Goal: Information Seeking & Learning: Find specific page/section

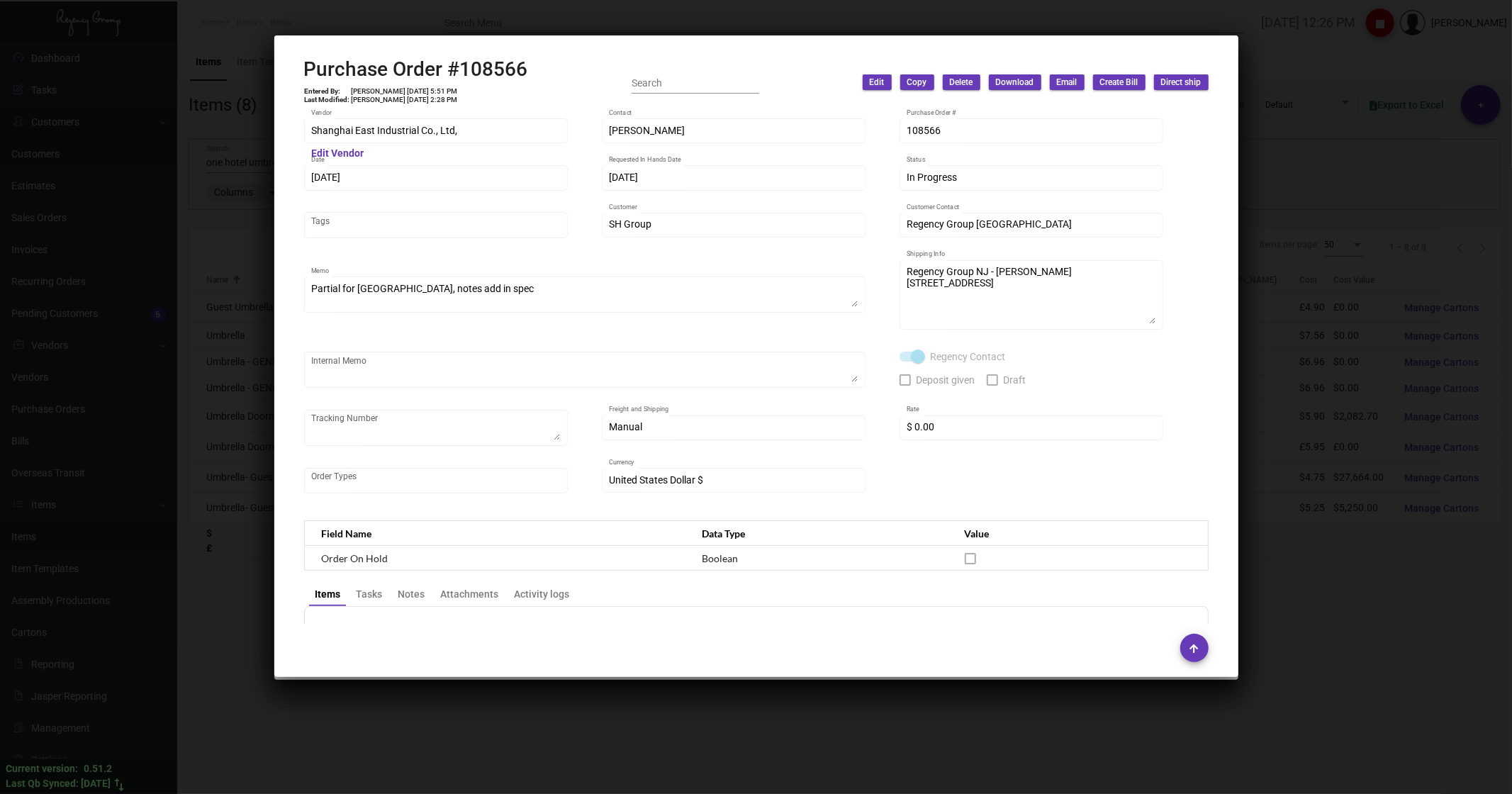
scroll to position [3385, 0]
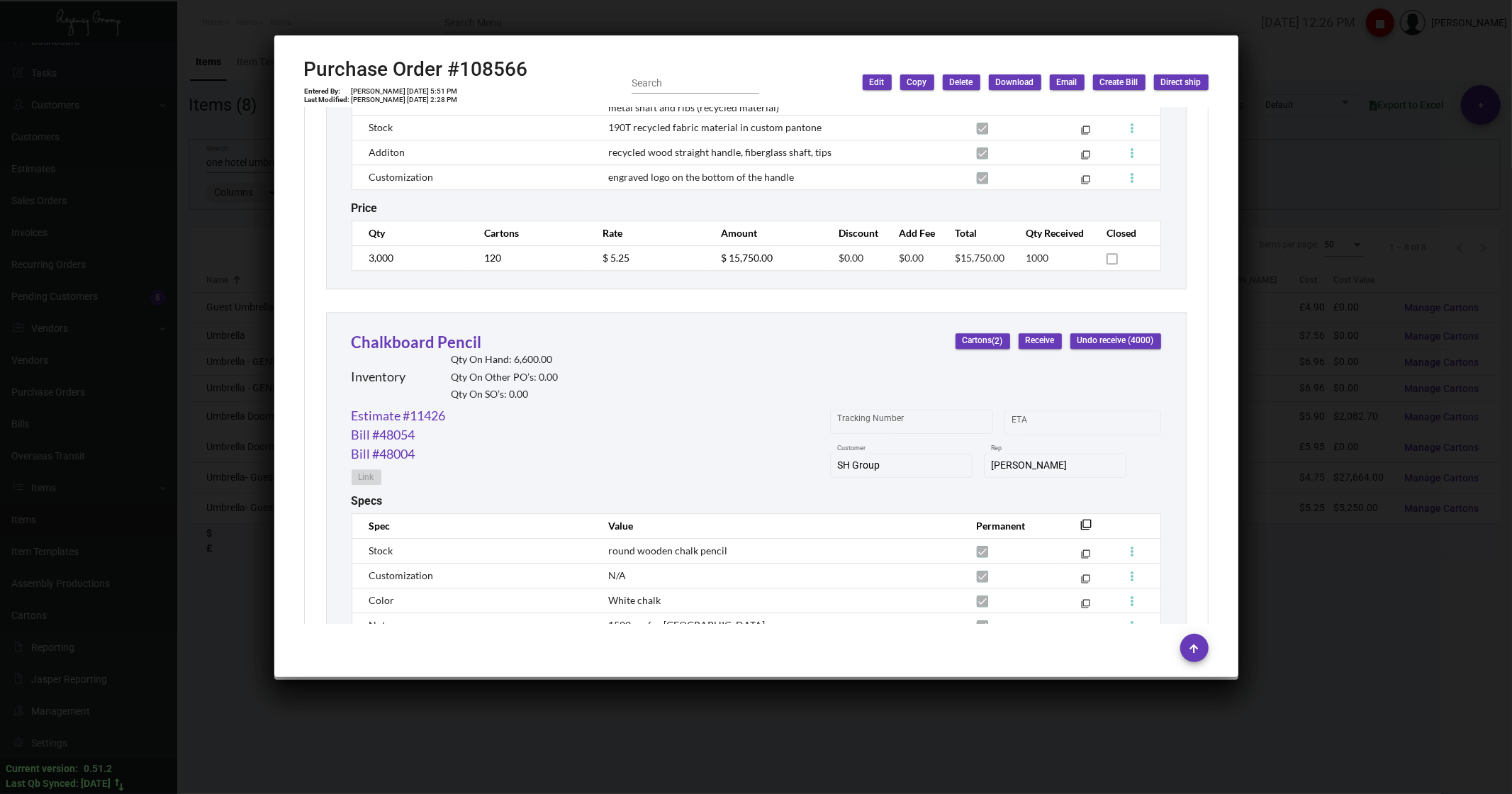
click at [379, 15] on div at bounding box center [756, 397] width 1512 height 794
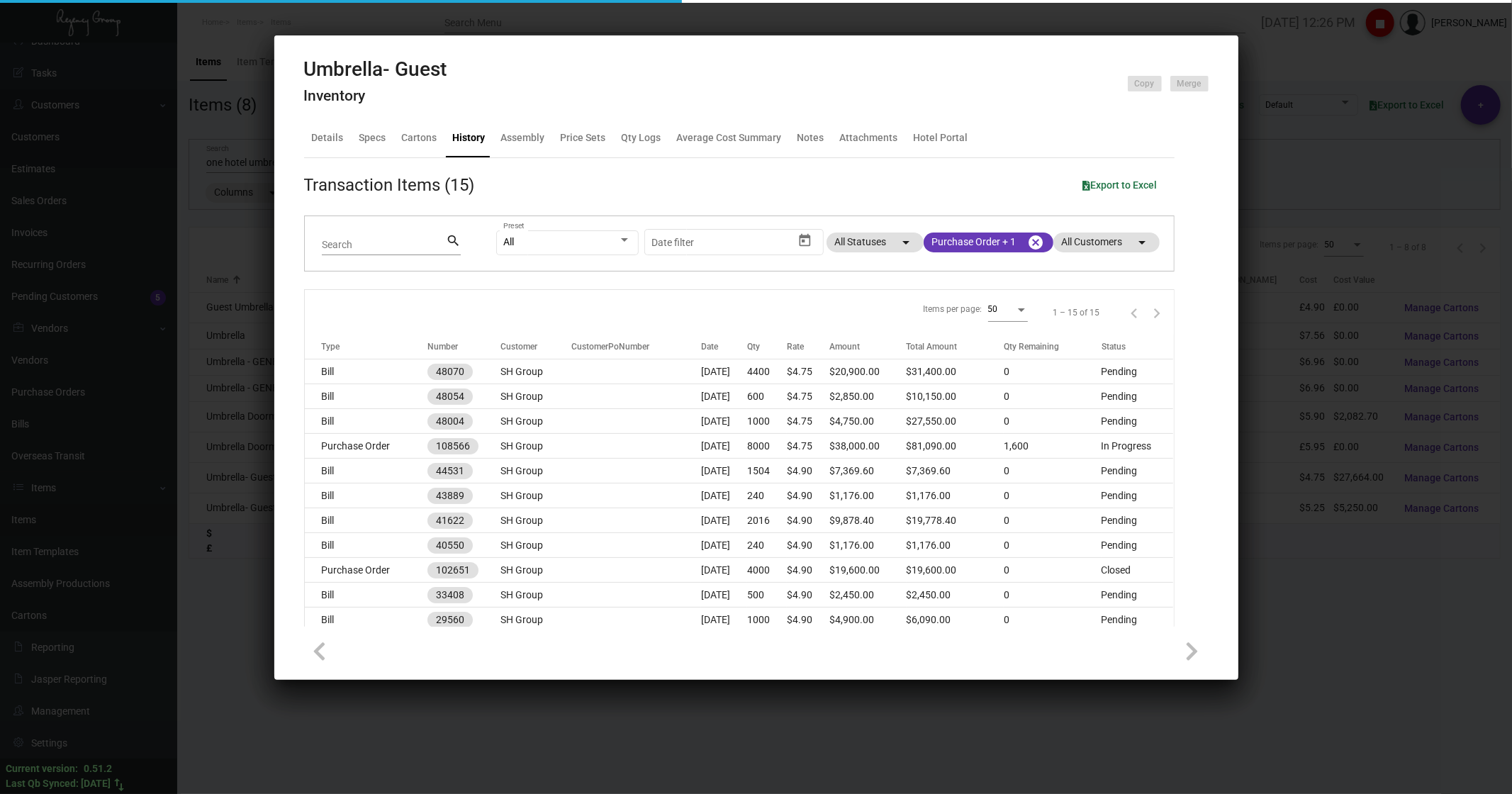
click at [379, 15] on div at bounding box center [756, 397] width 1512 height 794
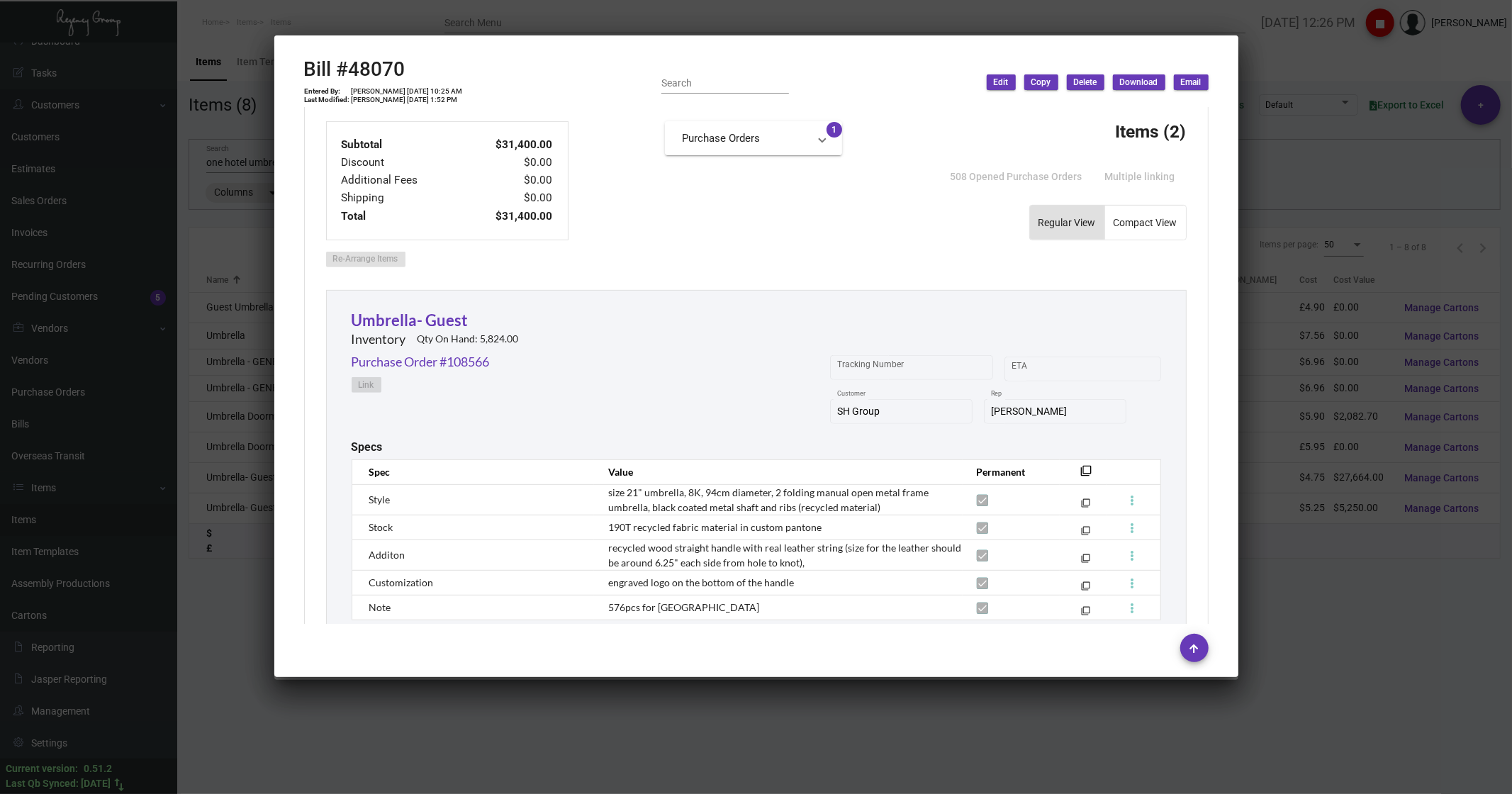
click at [379, 15] on div at bounding box center [756, 397] width 1512 height 794
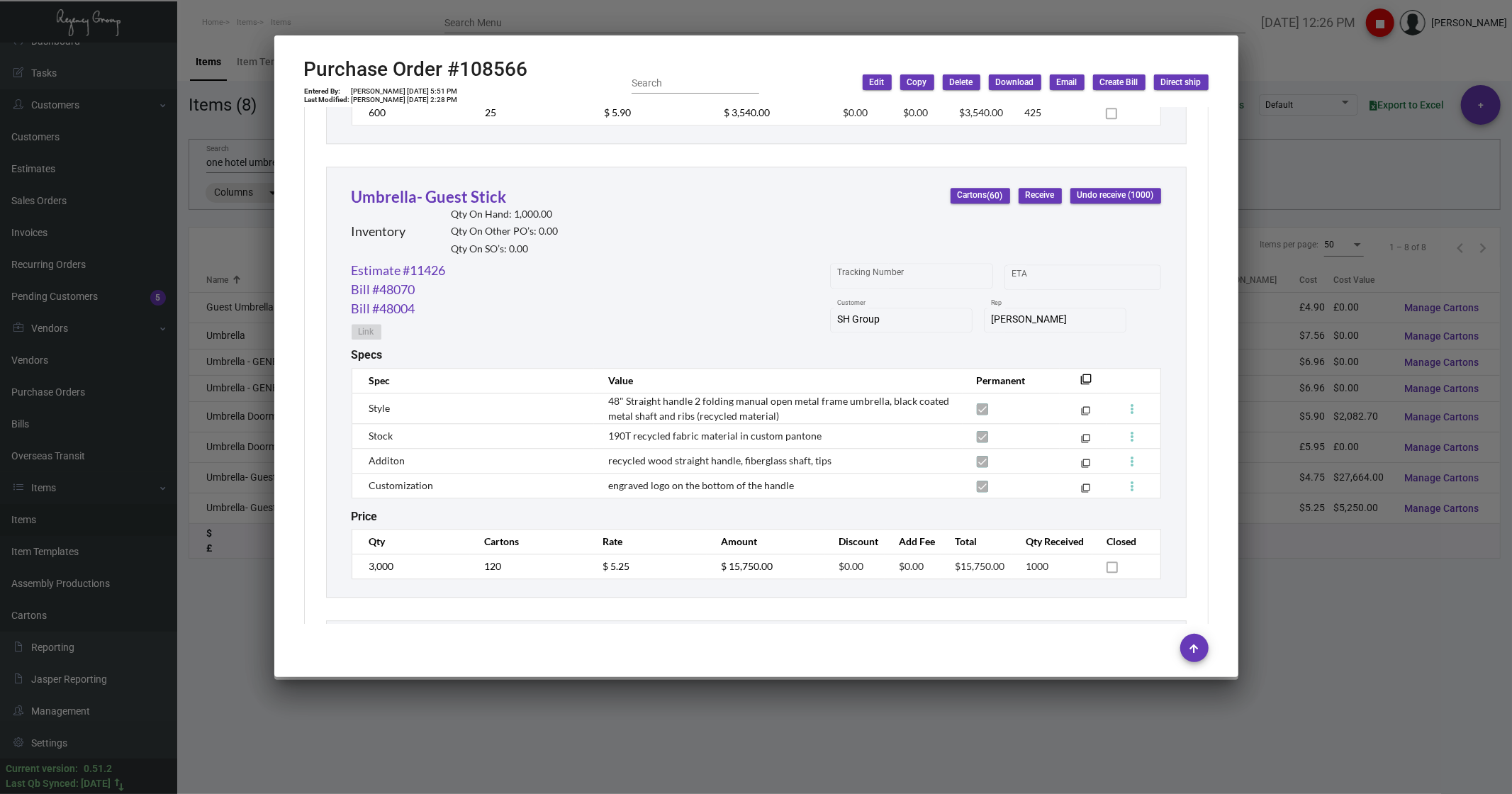
click at [376, 33] on div at bounding box center [756, 397] width 1512 height 794
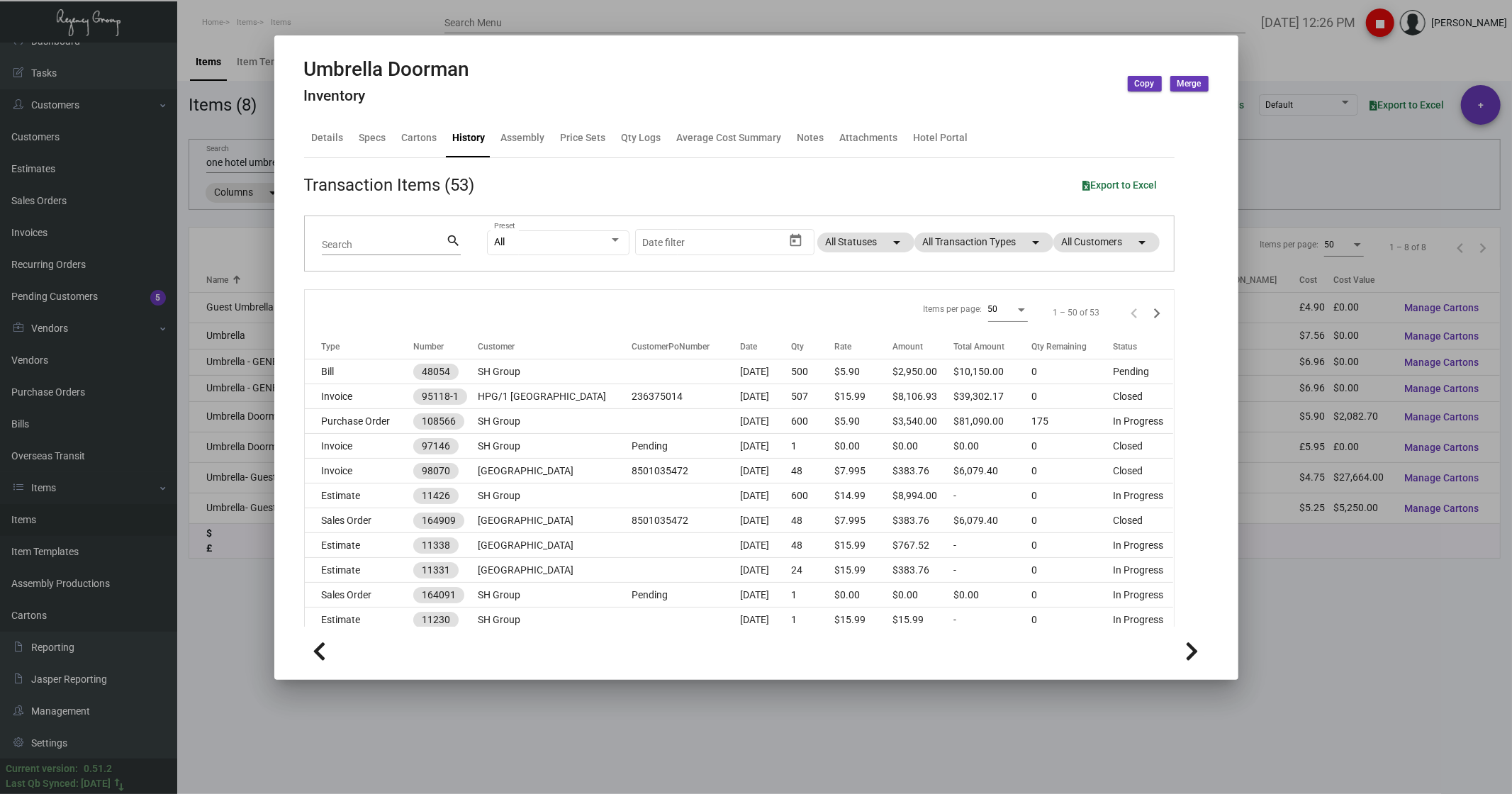
click at [376, 33] on div at bounding box center [756, 397] width 1512 height 794
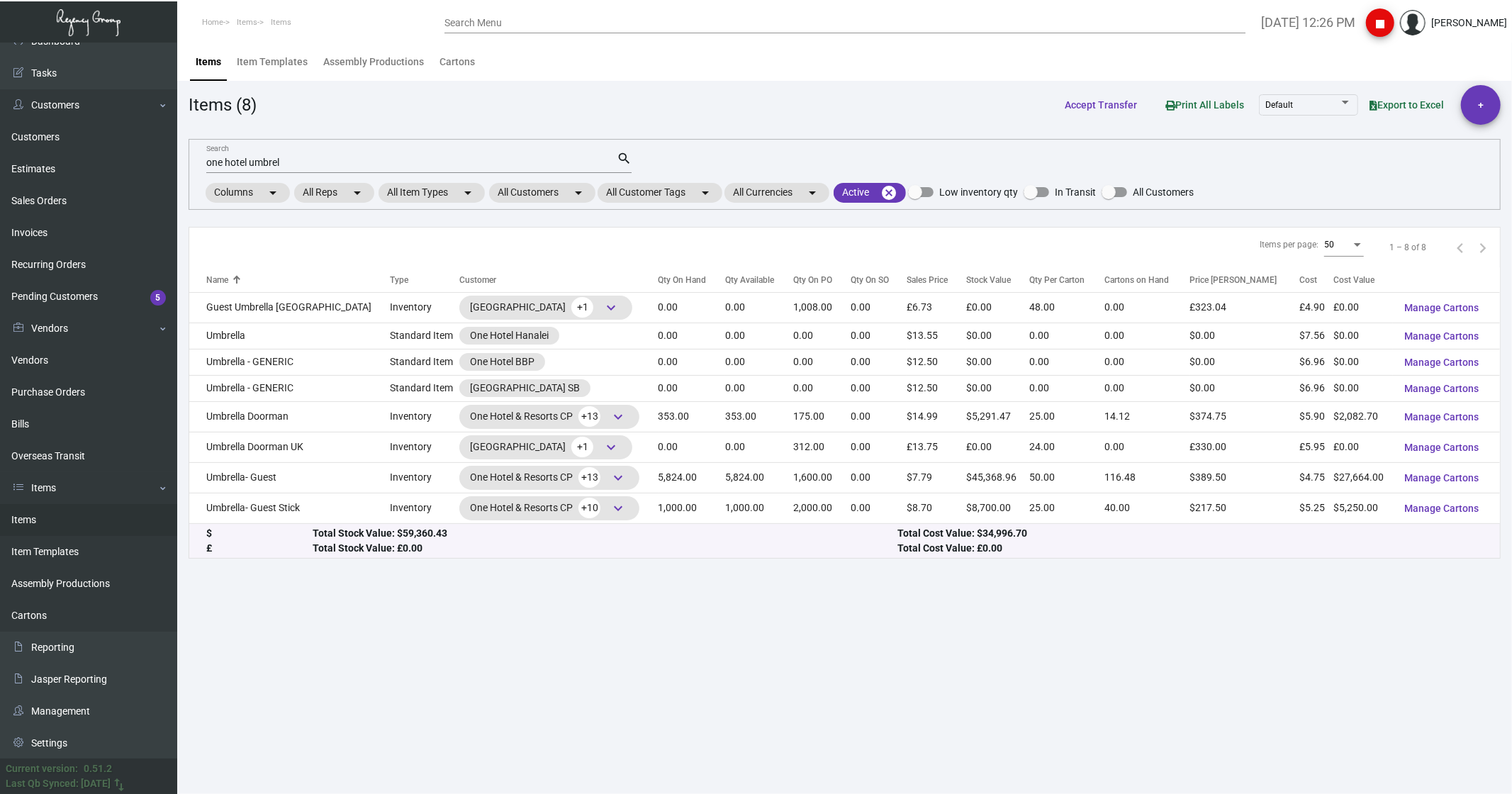
click at [317, 153] on div "one hotel umbrel Search" at bounding box center [412, 161] width 411 height 22
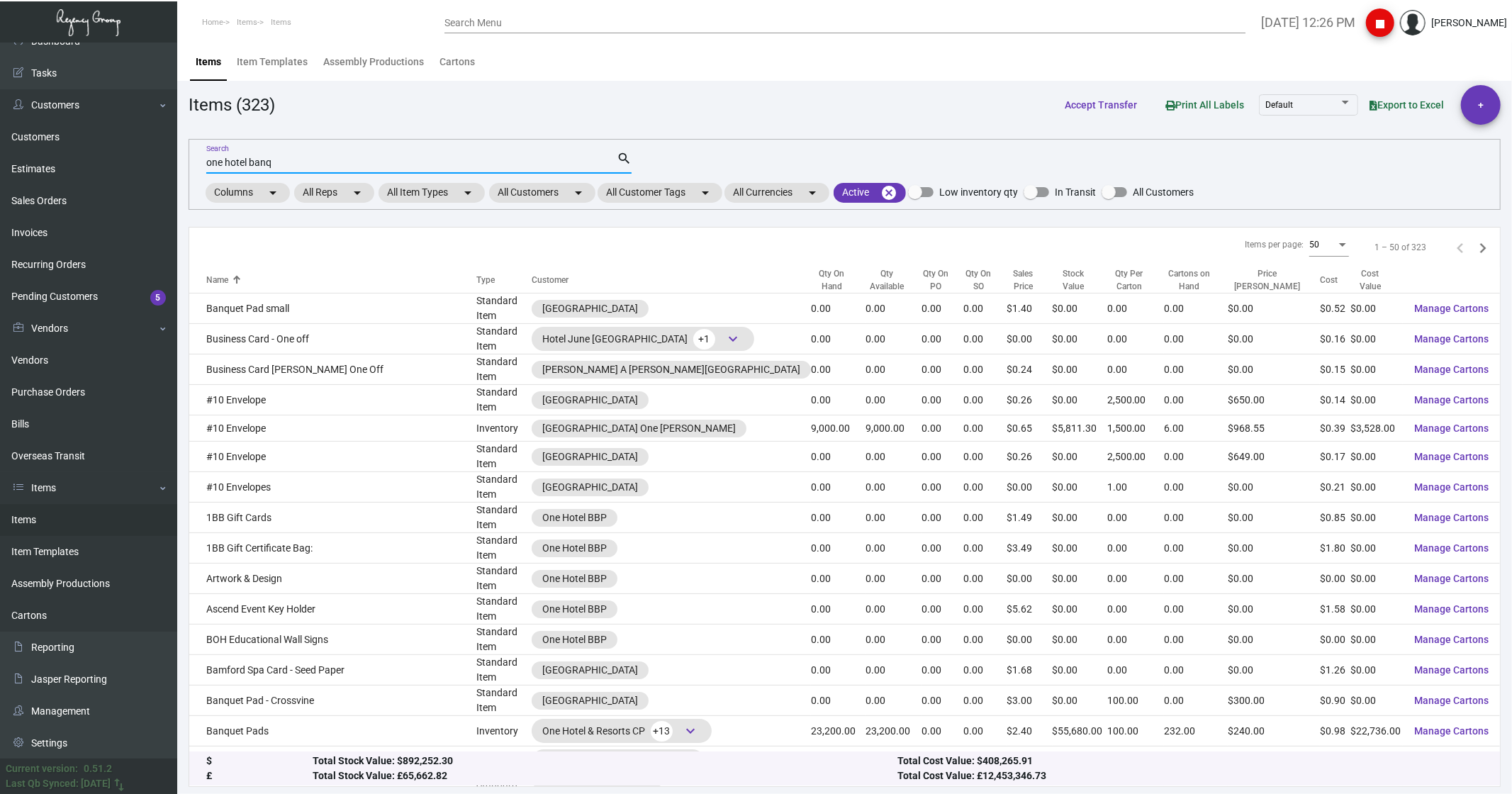
type input "one hotel banq"
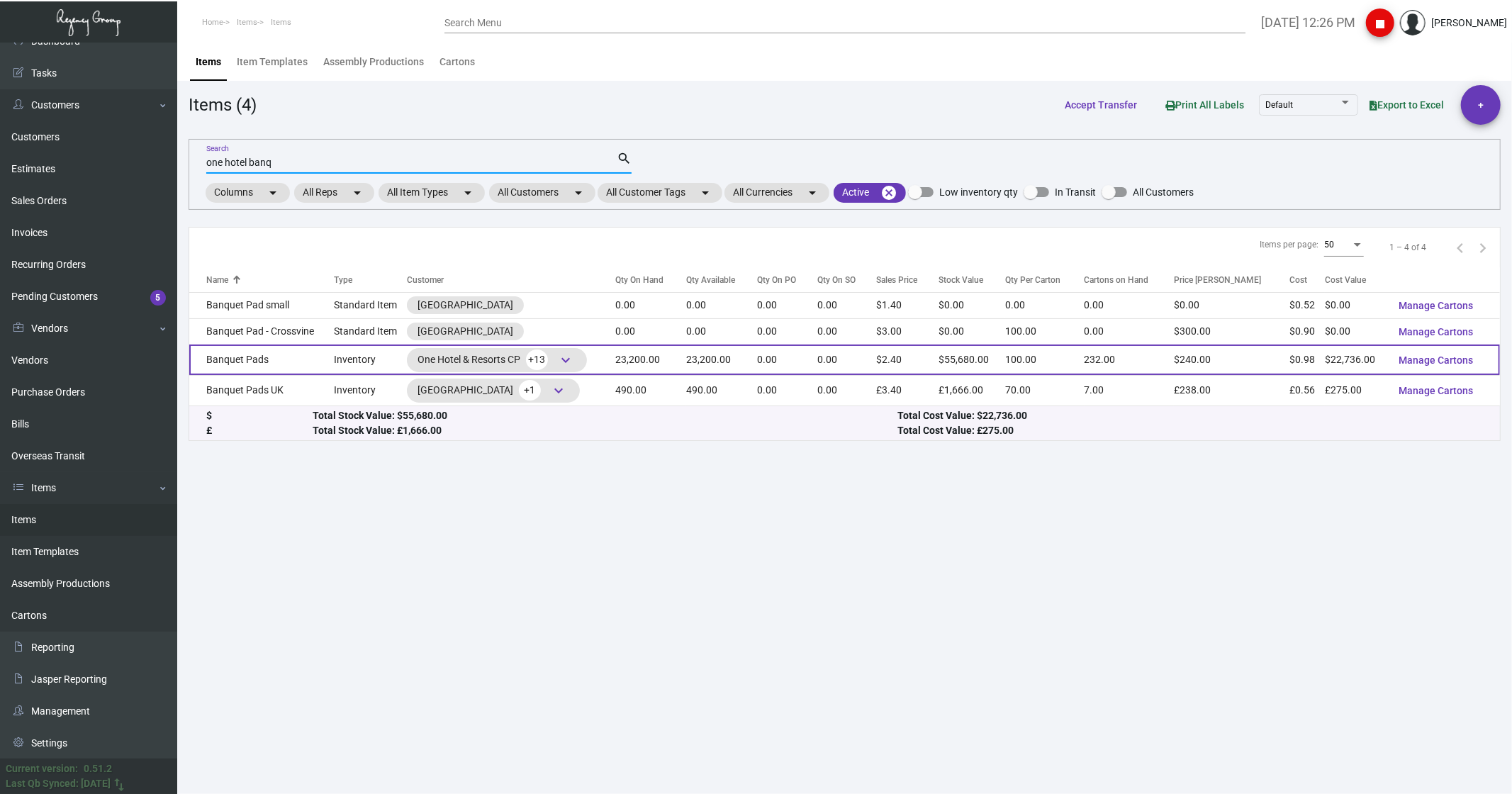
click at [230, 365] on td "Banquet Pads" at bounding box center [261, 360] width 144 height 30
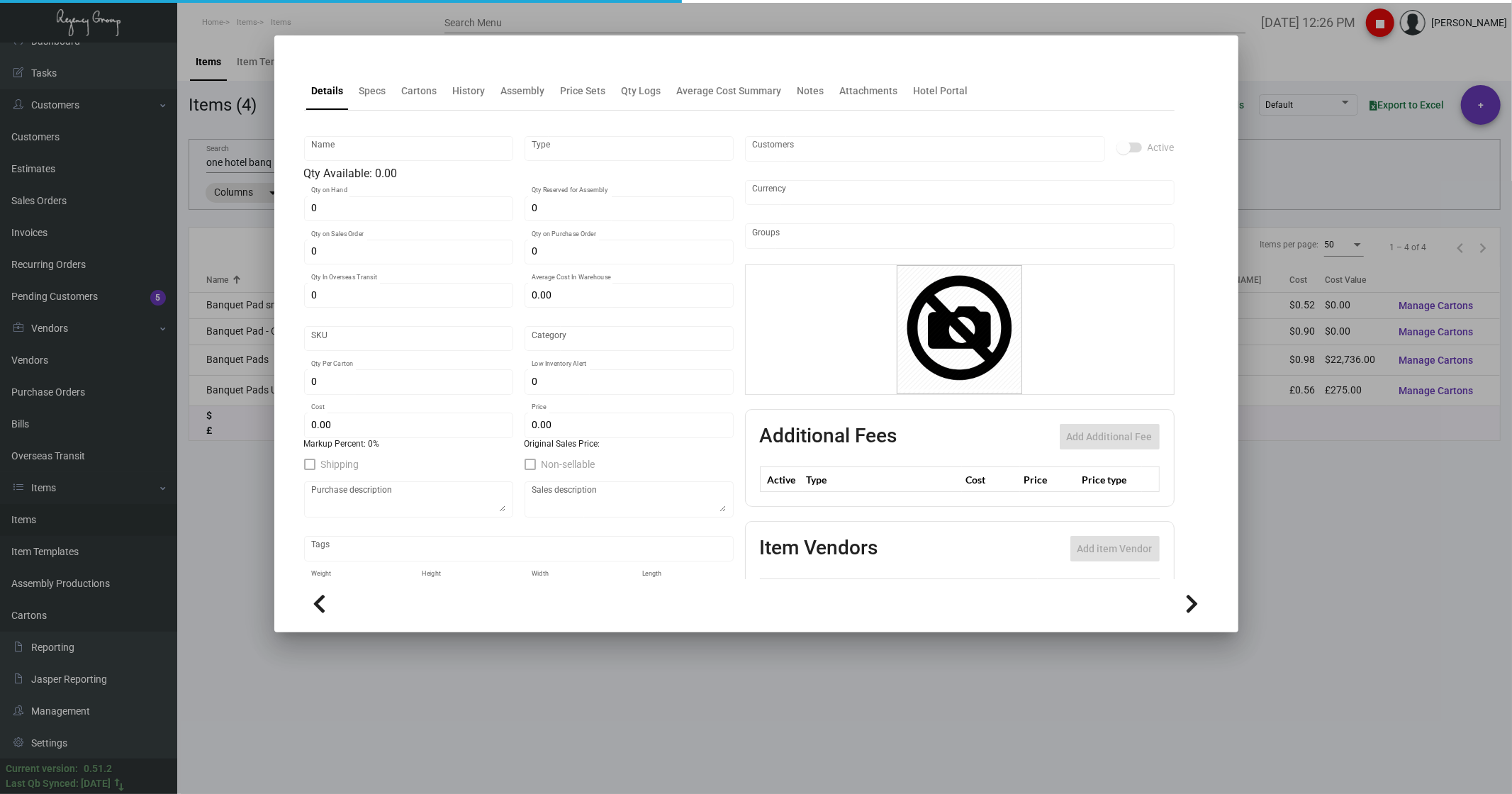
type input "Banquet Pads"
type input "Inventory"
type input "23,200"
type input "$ 1.94643"
type input "22"
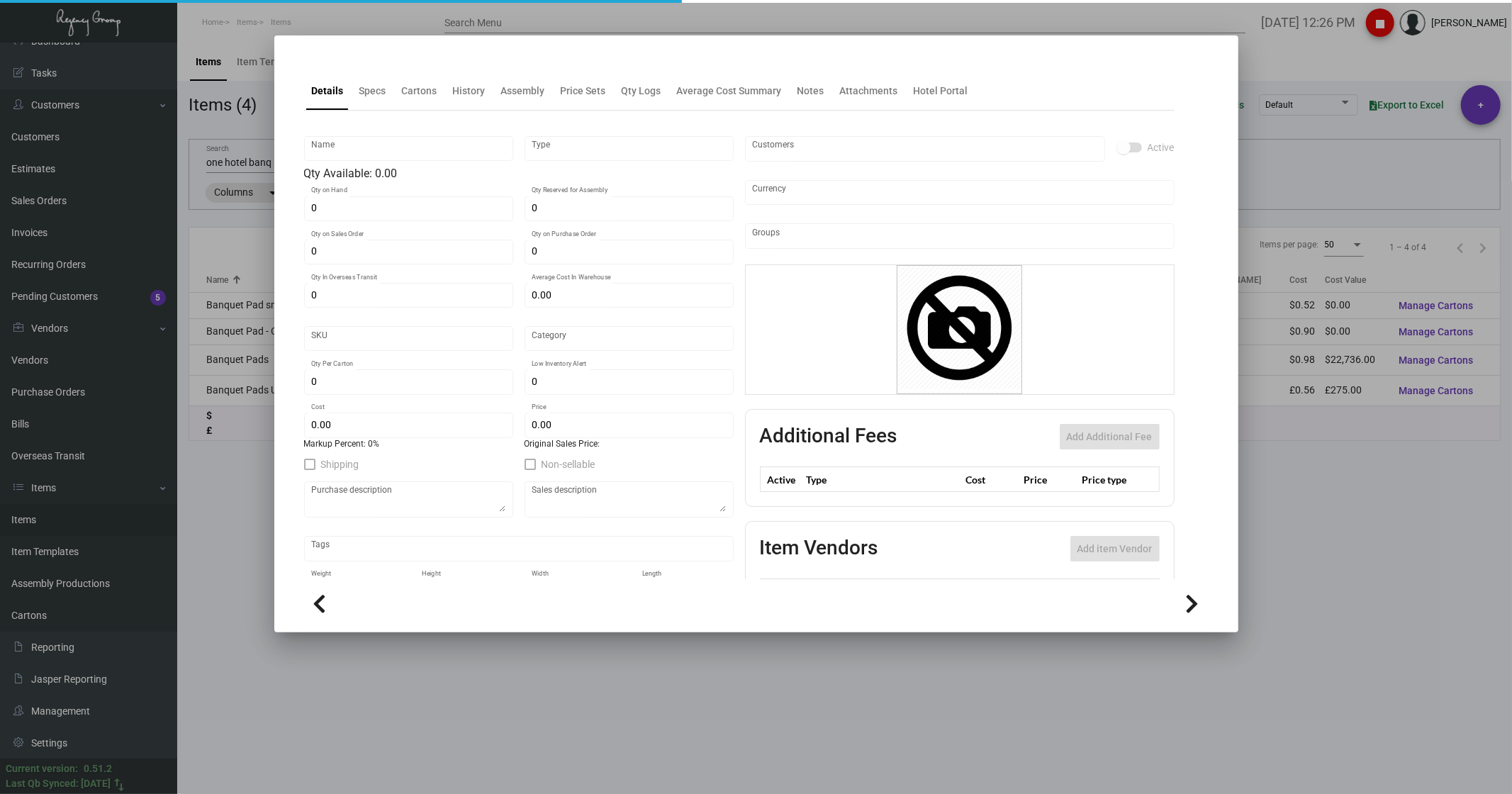
type input "Standard"
type input "100"
type input "400"
type input "$ 0.98"
type input "$ 2.40"
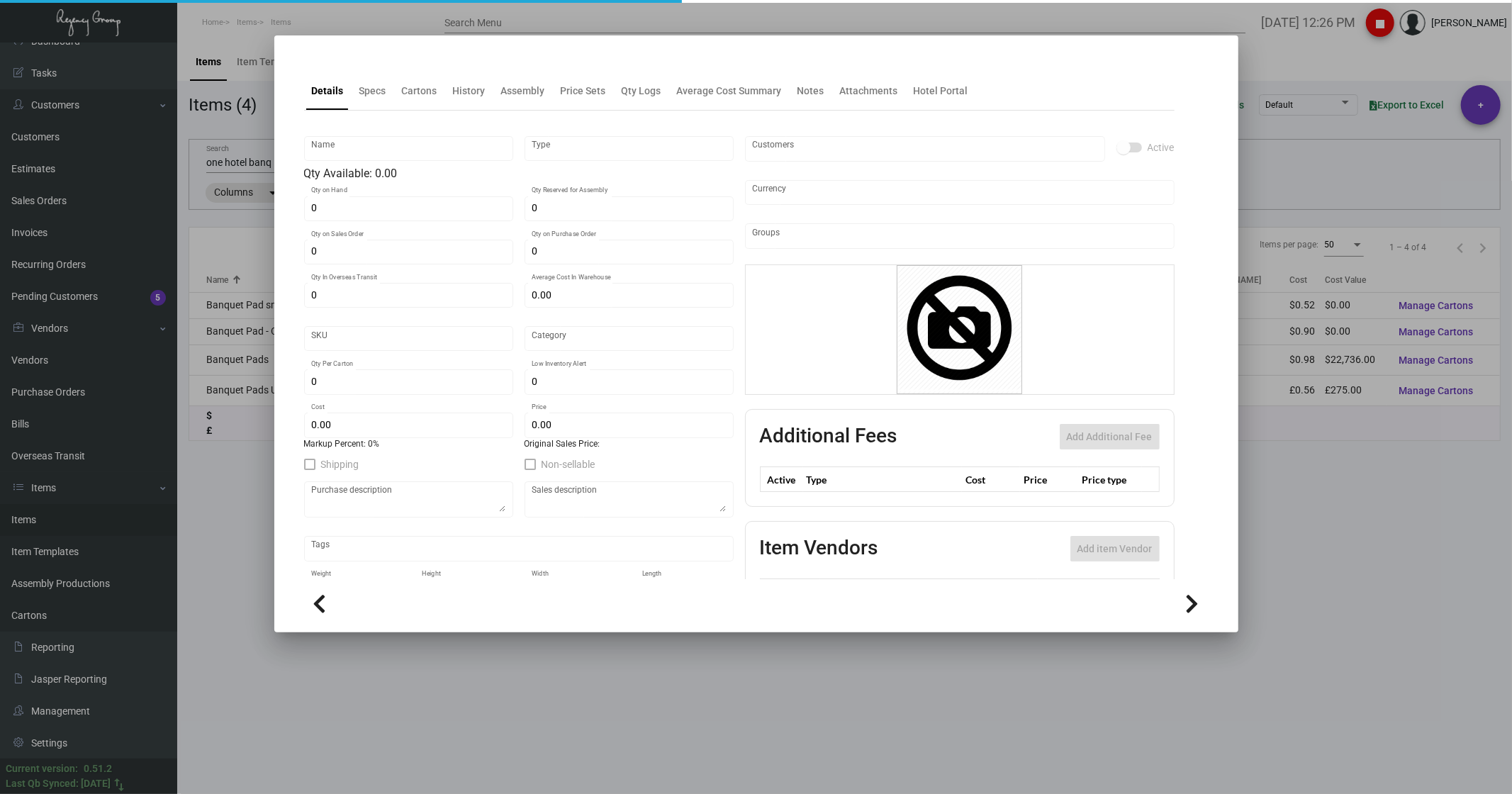
type textarea "Banquet Pads: Size 11x8.5, grey color text stock printing 1 color black ink 1 s…"
checkbox input "true"
type input "United States Dollar $"
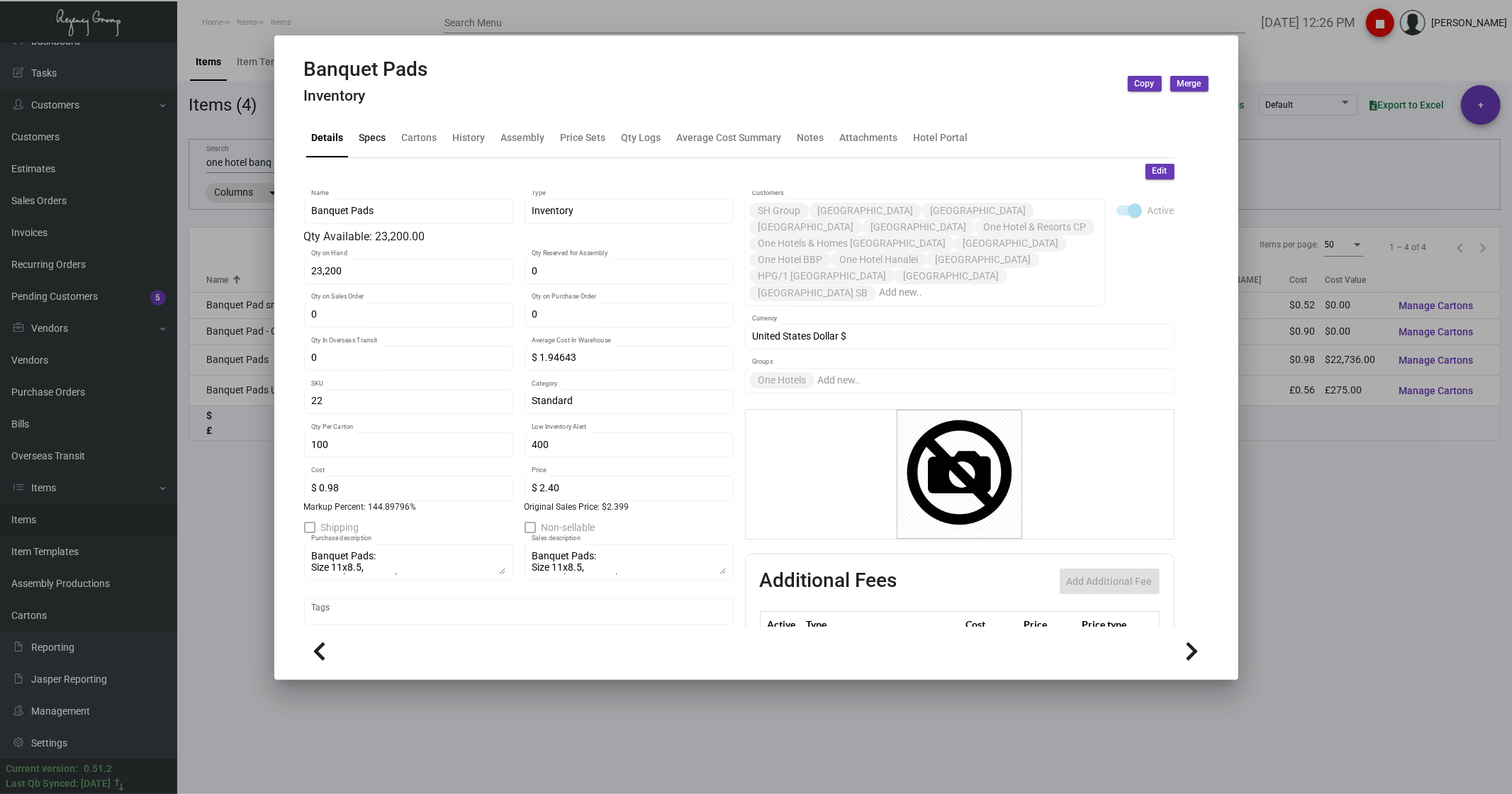
click at [359, 138] on div "Specs" at bounding box center [372, 138] width 27 height 15
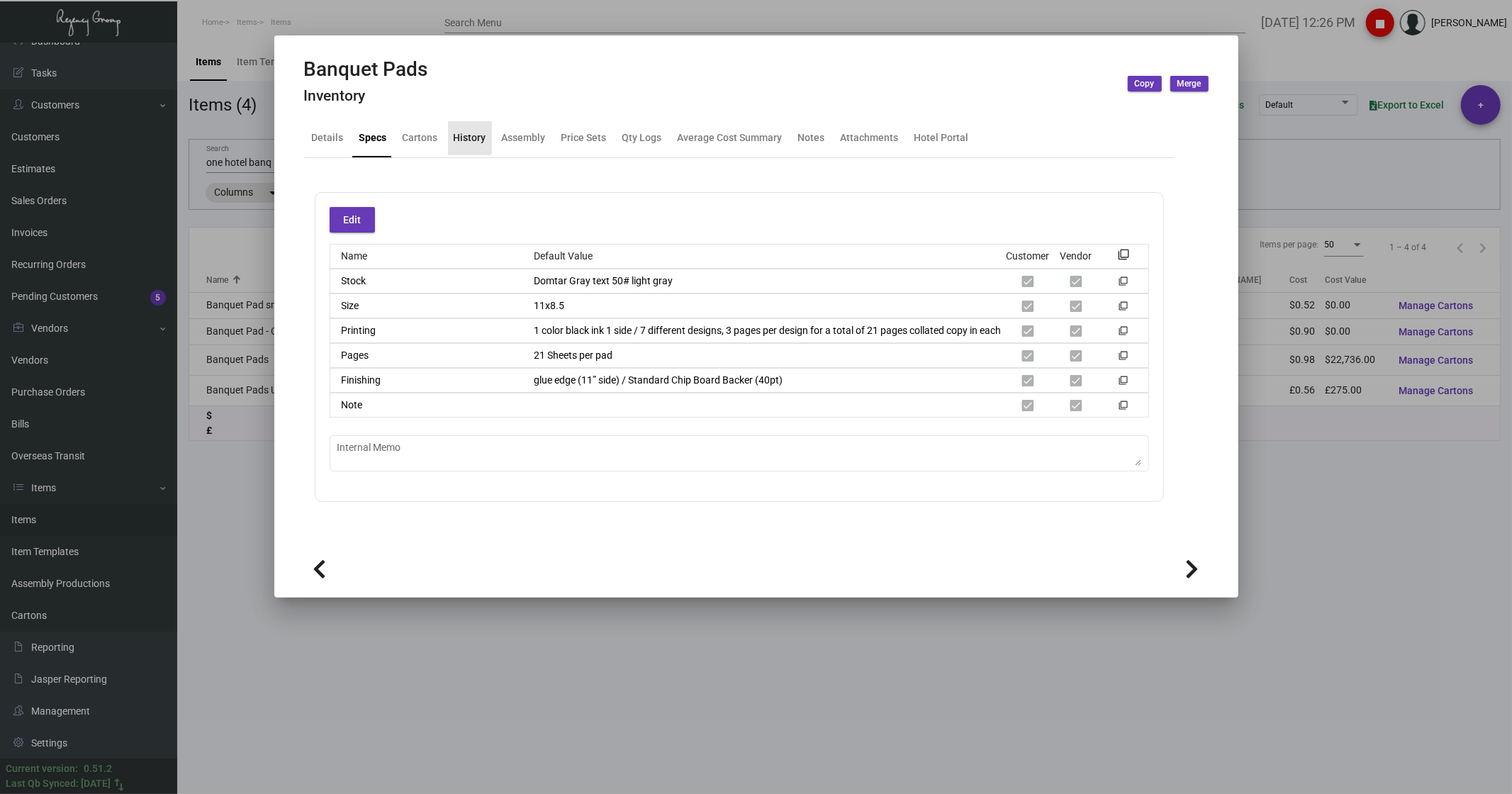
drag, startPoint x: 463, startPoint y: 136, endPoint x: 496, endPoint y: 161, distance: 41.4
click at [464, 136] on div "History" at bounding box center [469, 138] width 33 height 15
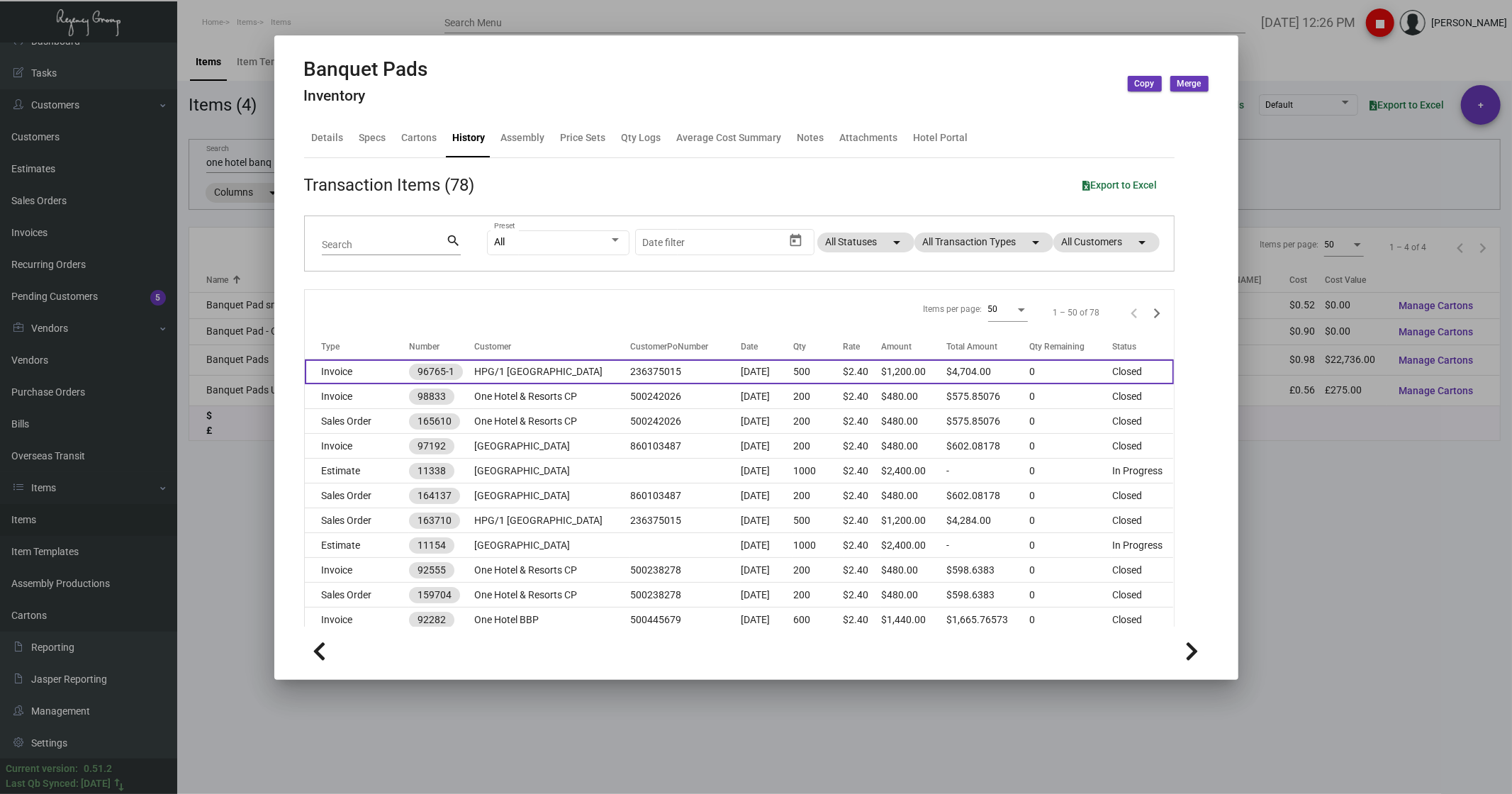
click at [352, 376] on td "Invoice" at bounding box center [356, 371] width 105 height 24
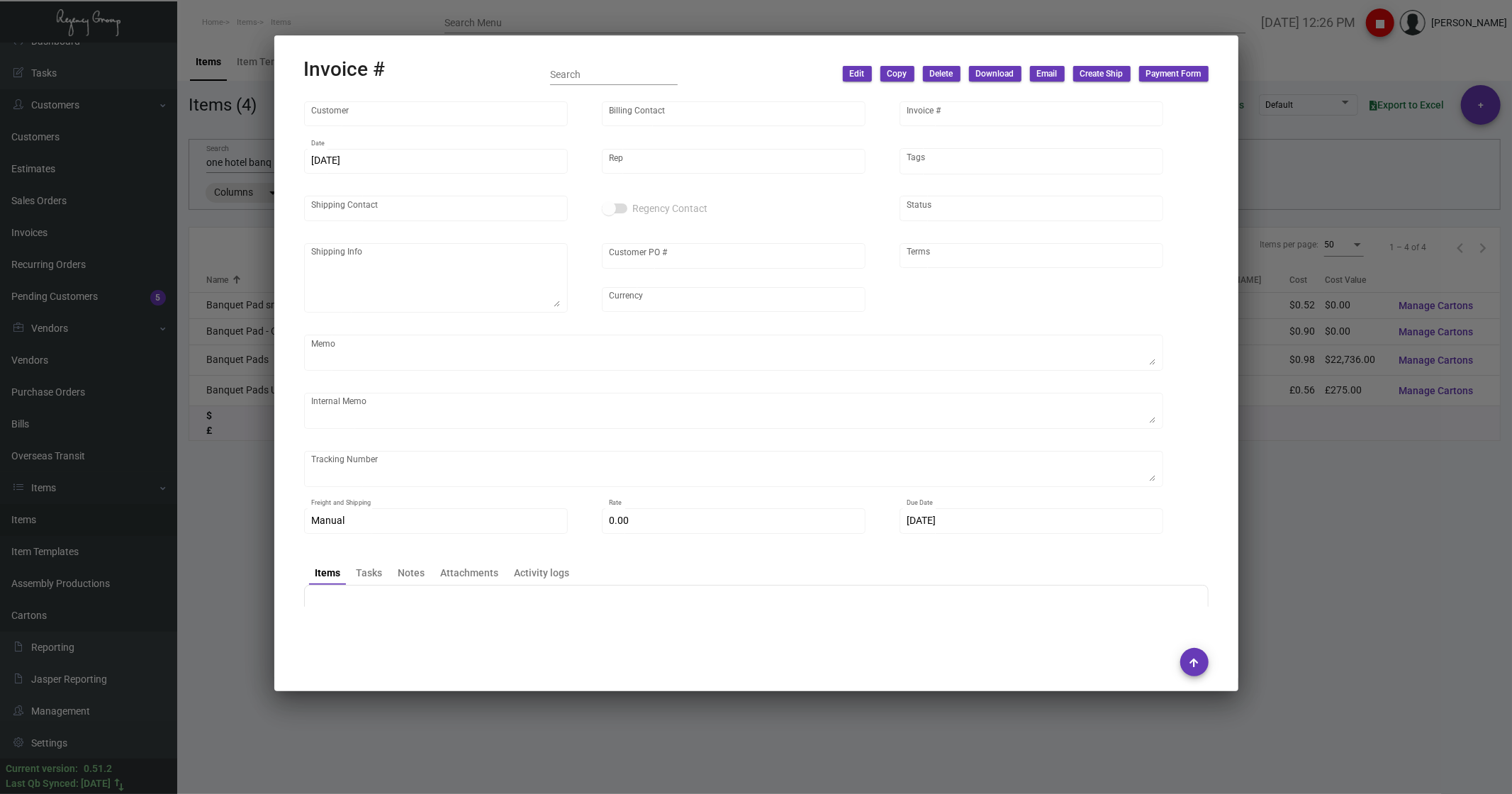
type input "HPG/1 [GEOGRAPHIC_DATA]"
type input "[PERSON_NAME]"
type input "96765-1"
type input "[DATE]"
type input "[PERSON_NAME]"
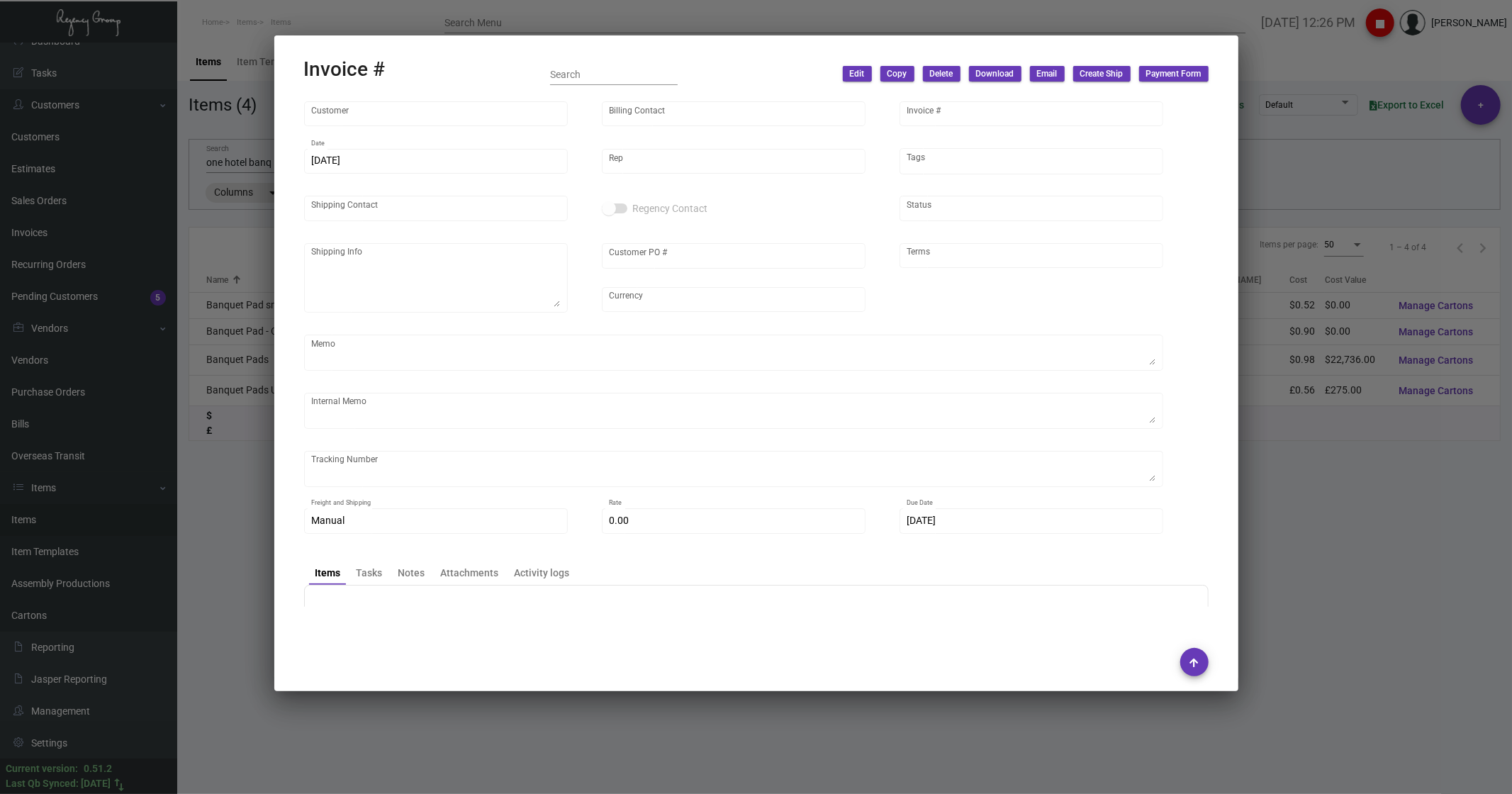
type input "[PERSON_NAME]"
type textarea "HPG/1 Hotel [GEOGRAPHIC_DATA] - [PERSON_NAME] TBD, TBD [GEOGRAPHIC_DATA], [GEOG…"
type input "236375015"
type input "United States Dollar $"
type input "COD"
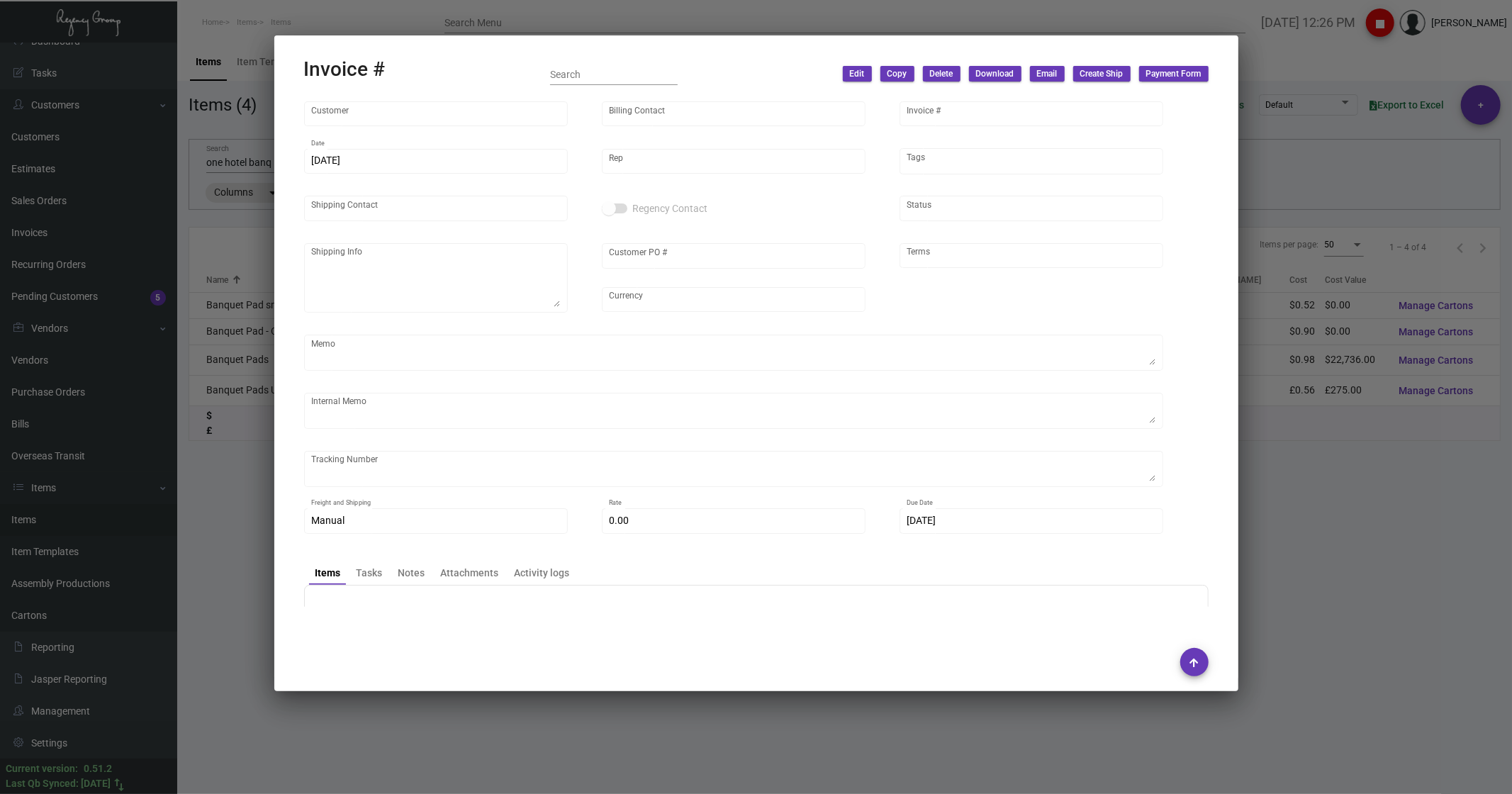
type textarea "[DATE] - per [PERSON_NAME], add 100 PET SIGNS [DATE] - CUSTOMER ARRANGED PICK U…"
type input "$ 95.00"
type input "[DATE]"
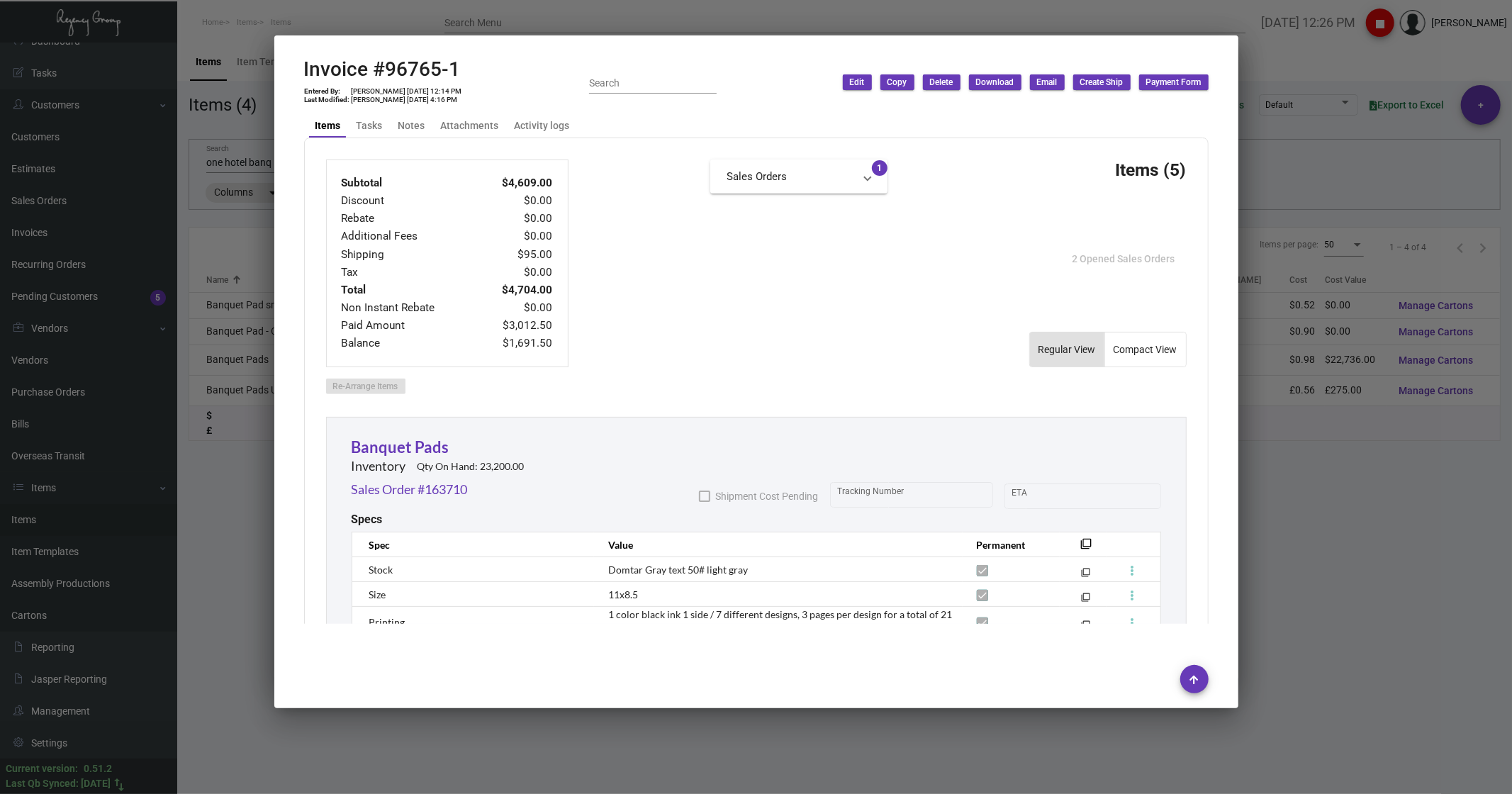
scroll to position [866, 0]
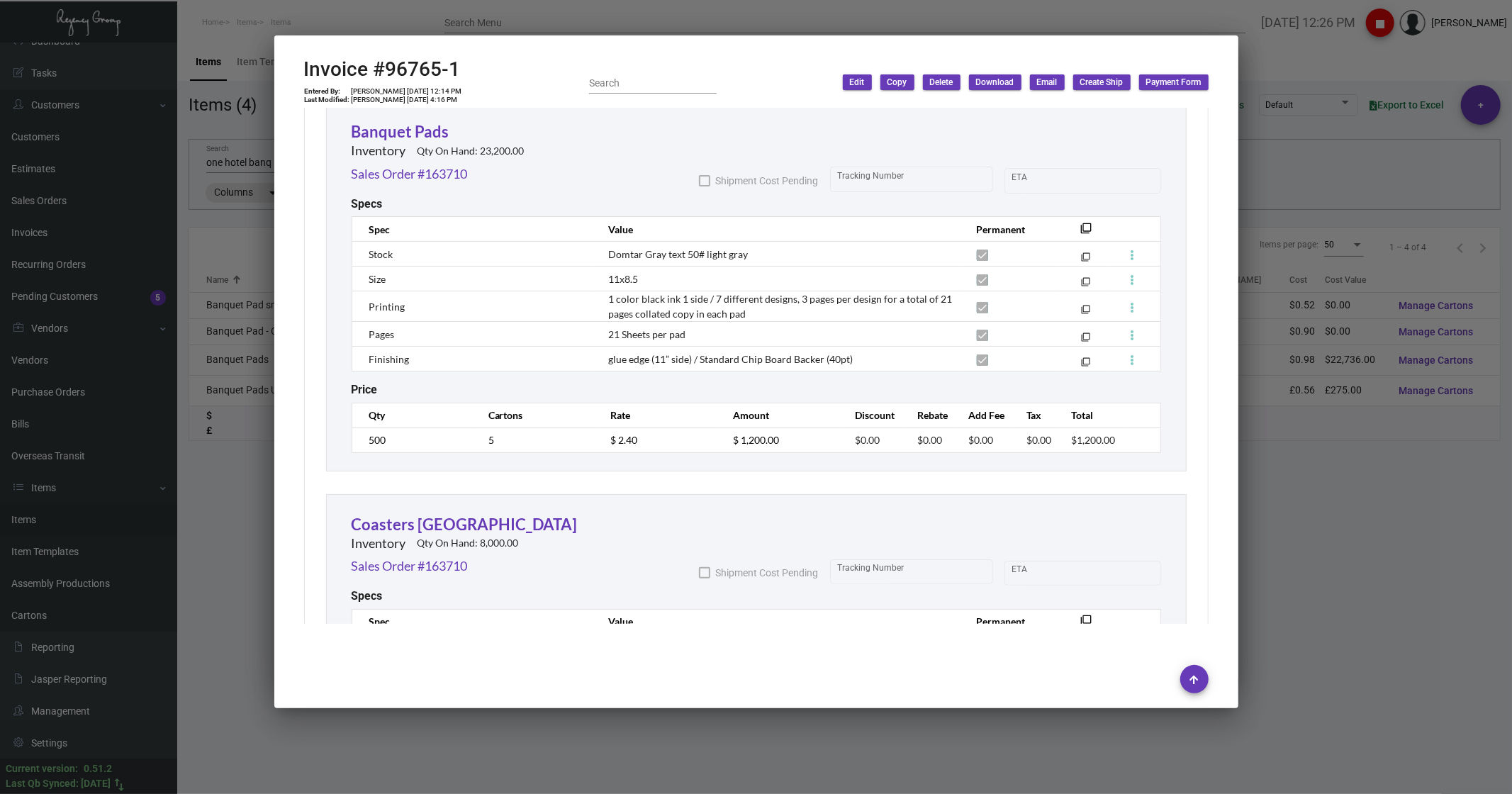
click at [1325, 57] on div at bounding box center [756, 397] width 1512 height 794
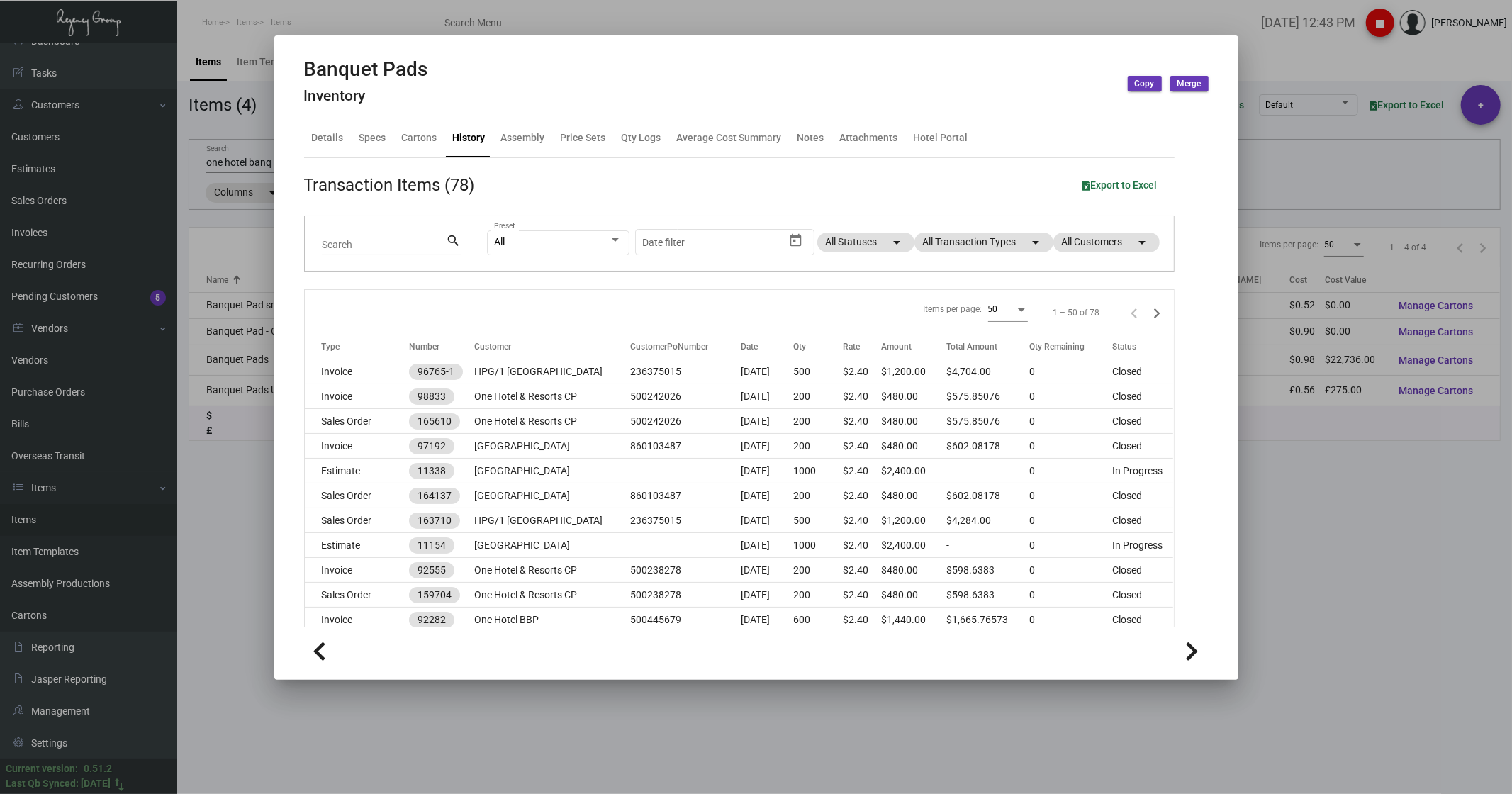
scroll to position [17, 0]
click at [431, 8] on div at bounding box center [756, 397] width 1512 height 794
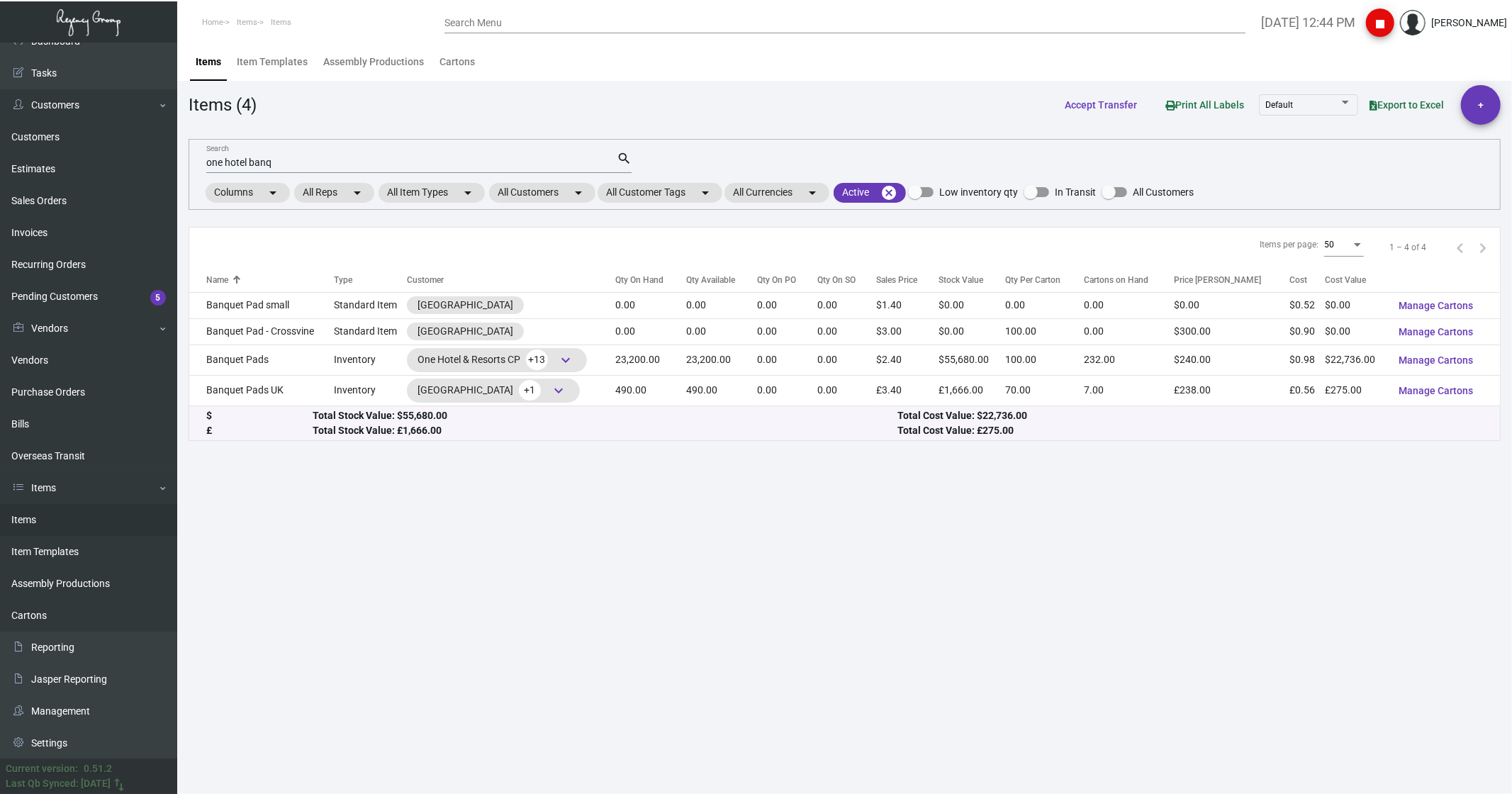
click at [288, 154] on div "one hotel banq Search" at bounding box center [412, 161] width 411 height 22
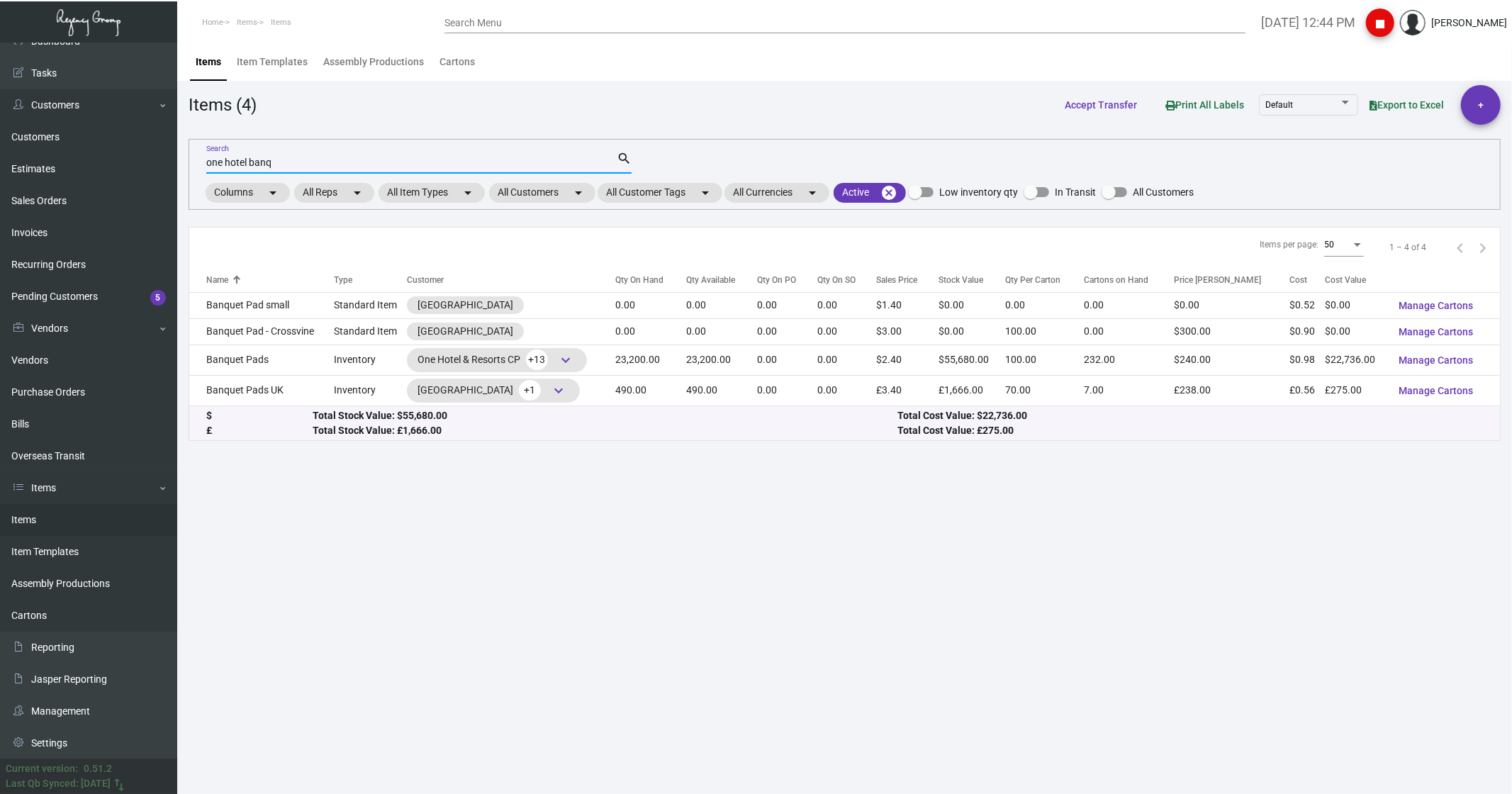
click at [288, 154] on div "one hotel banq Search" at bounding box center [412, 161] width 411 height 22
drag, startPoint x: 288, startPoint y: 157, endPoint x: 168, endPoint y: 161, distance: 120.1
click at [168, 161] on div "Dashboard Dashboard Tasks Customers Customers Estimates Sales Orders Invoices R…" at bounding box center [756, 417] width 1512 height 751
type input "[PERSON_NAME] bag"
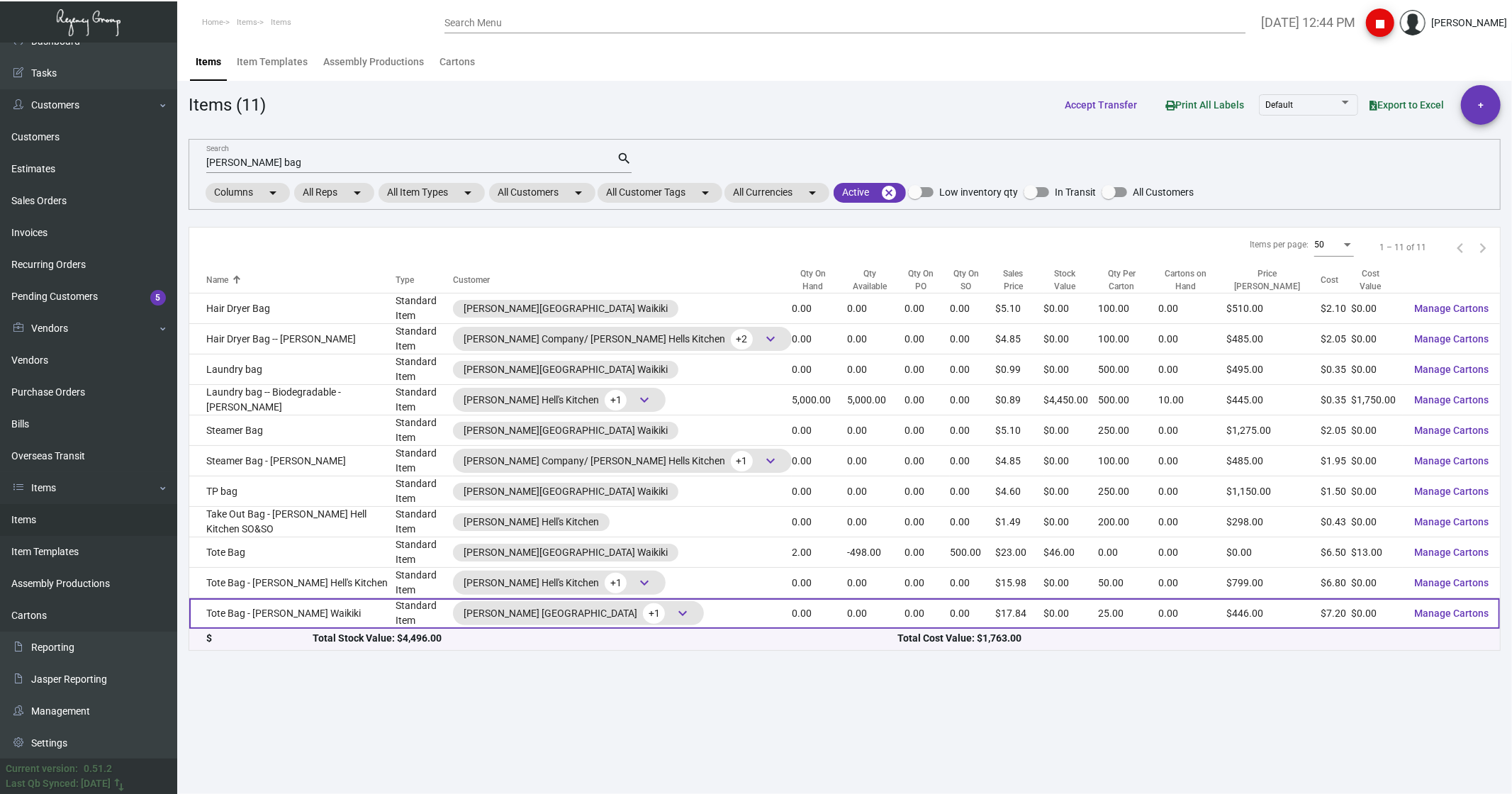
click at [260, 598] on td "Tote Bag - [PERSON_NAME] Waikiki" at bounding box center [292, 613] width 206 height 30
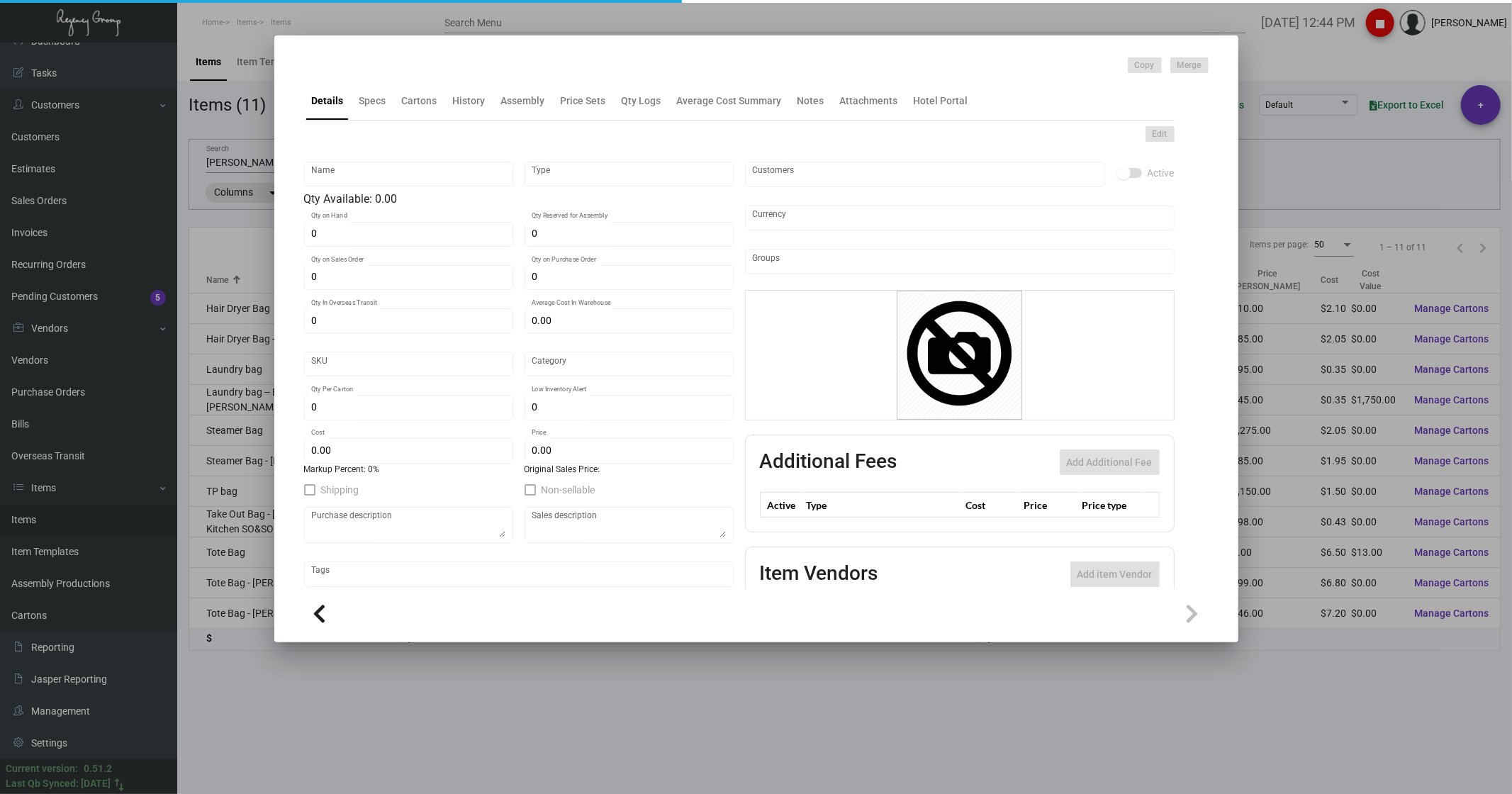
type input "Tote Bag - [PERSON_NAME] Waikiki"
type input "Standard Item"
type input "$ 7.80"
type input "Overseas"
type input "25"
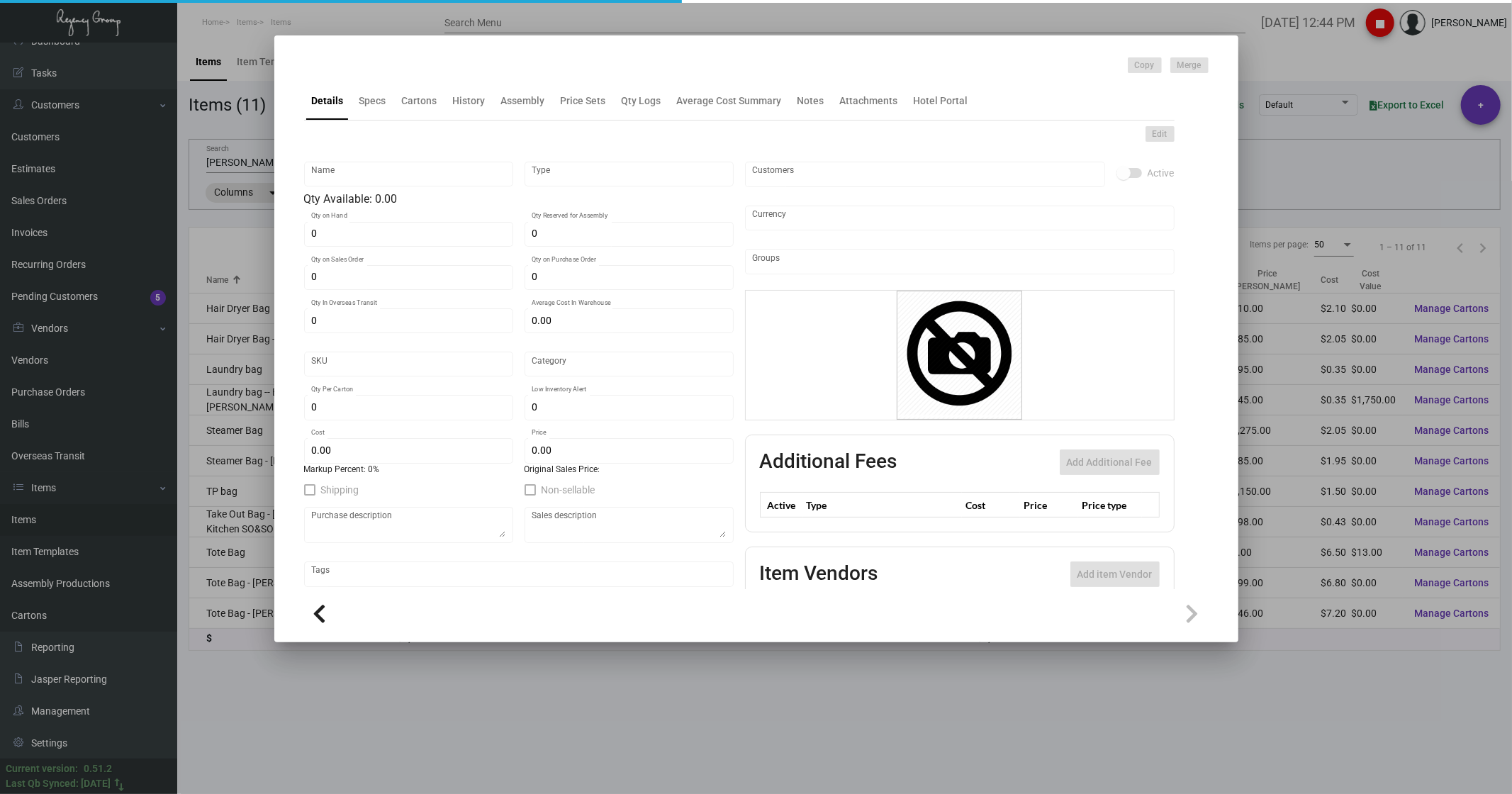
type input "$ 7.20"
type input "$ 17.84"
checkbox input "true"
type input "United States Dollar $"
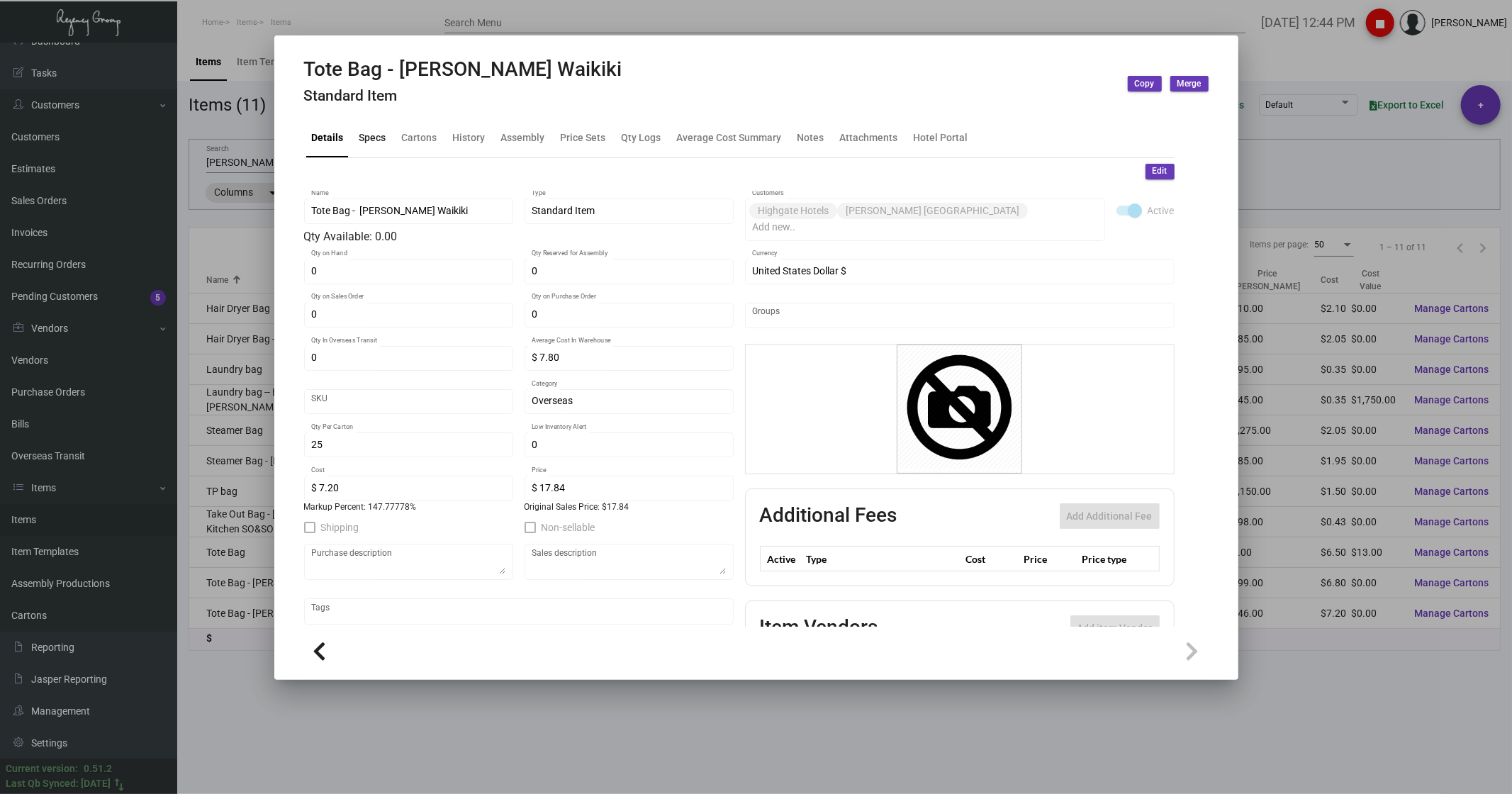
click at [377, 133] on div "Specs" at bounding box center [372, 138] width 27 height 15
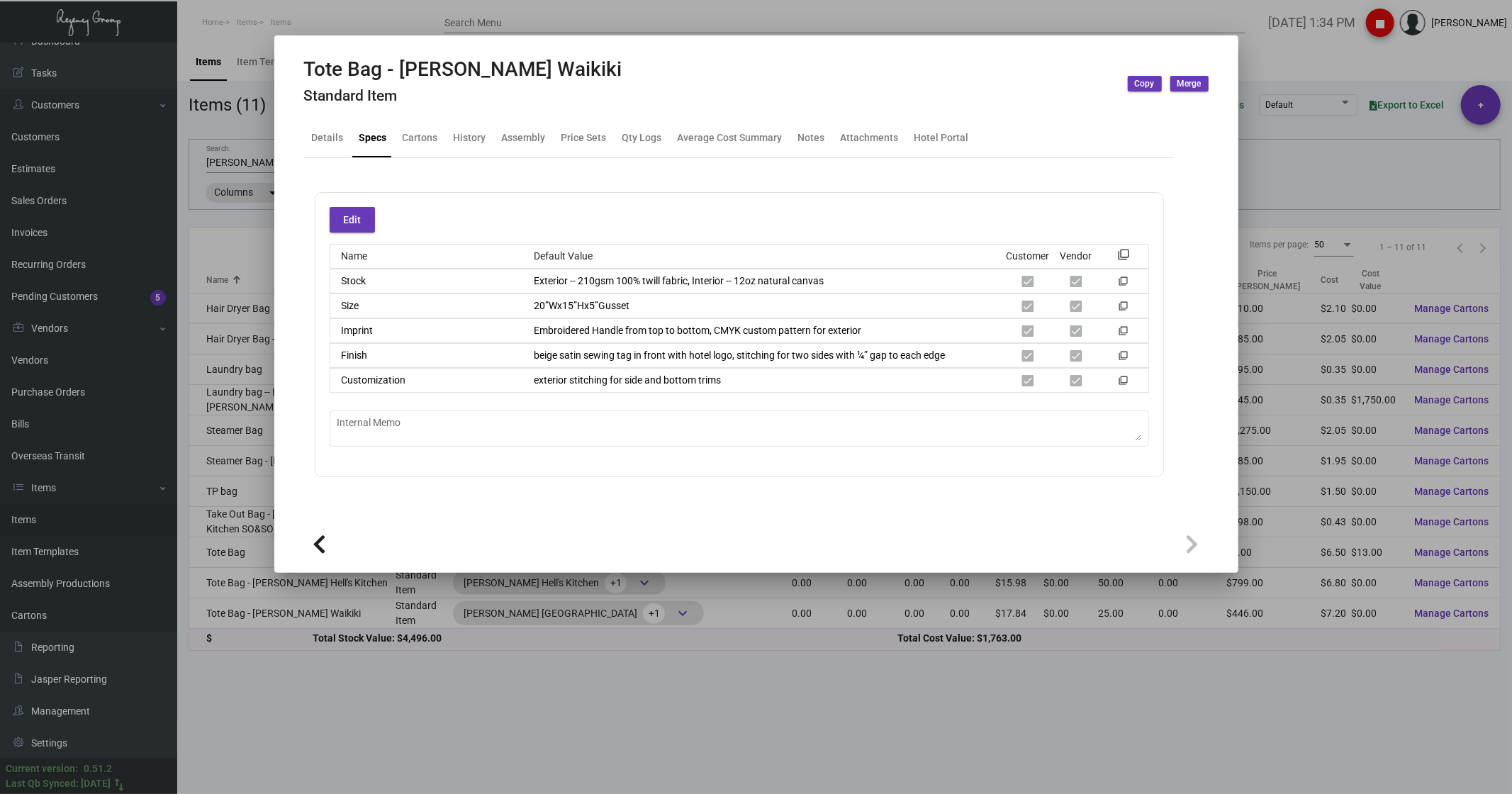
click at [1326, 79] on div at bounding box center [756, 397] width 1512 height 794
